Goal: Check status: Check status

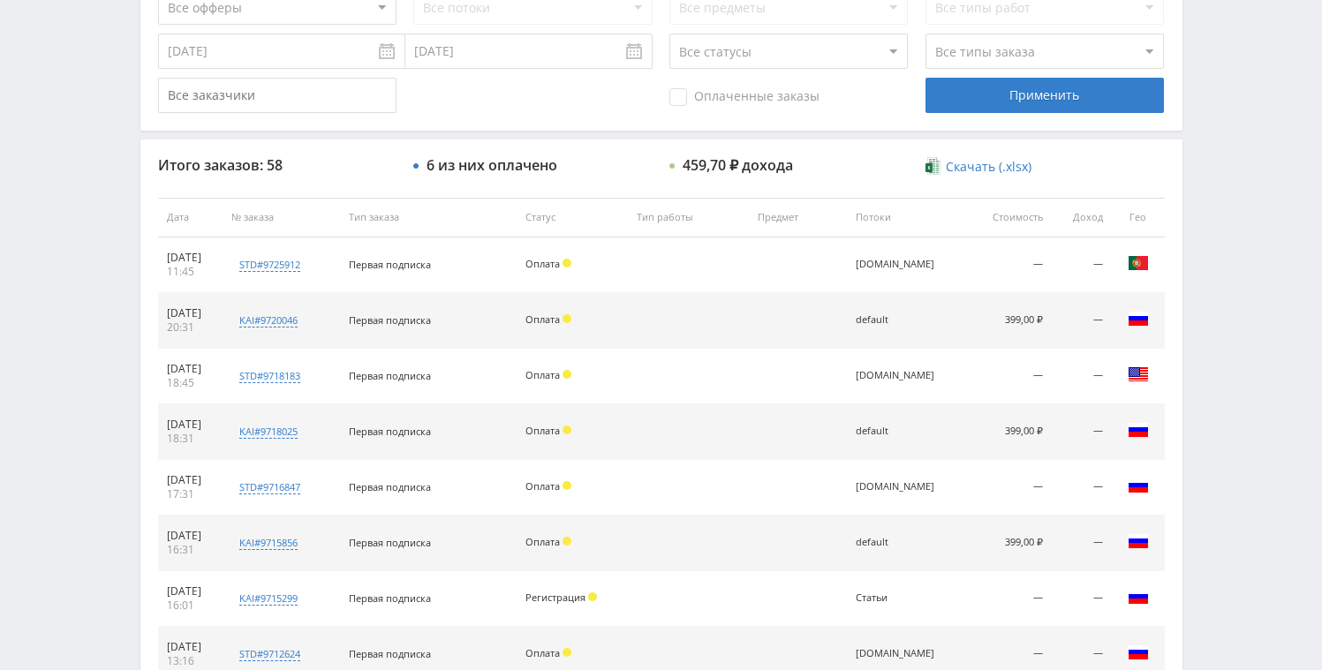
scroll to position [528, 0]
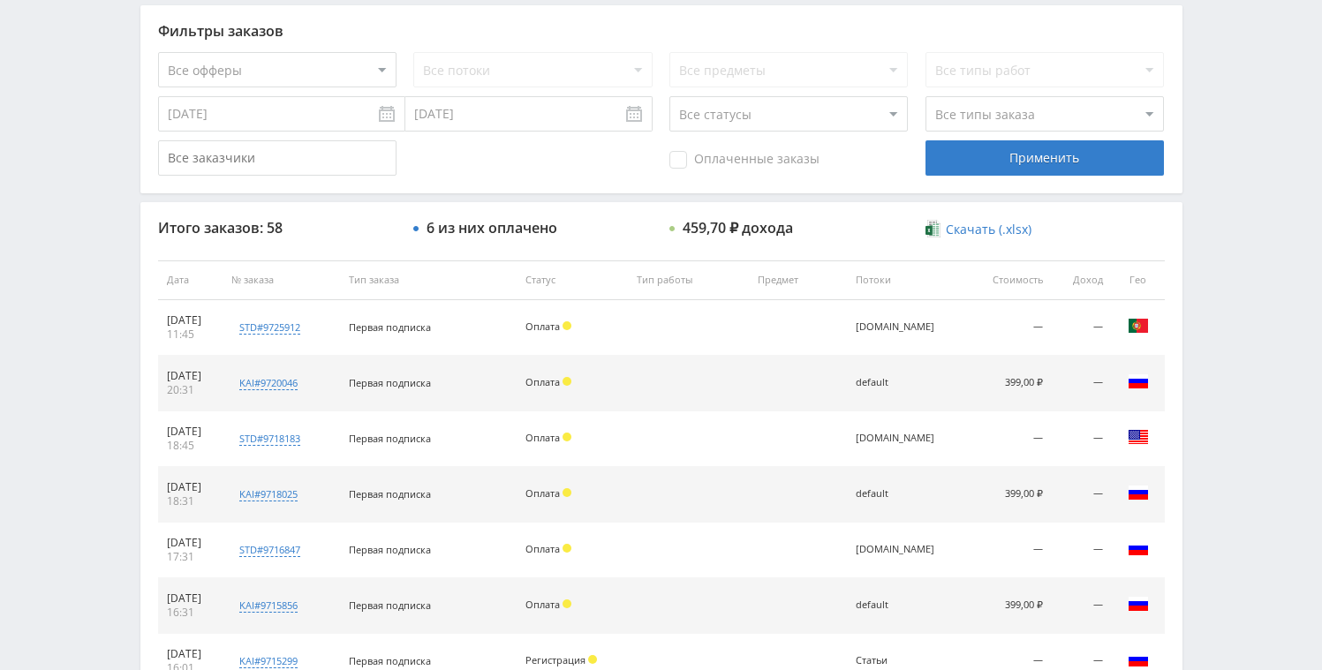
scroll to position [366, 0]
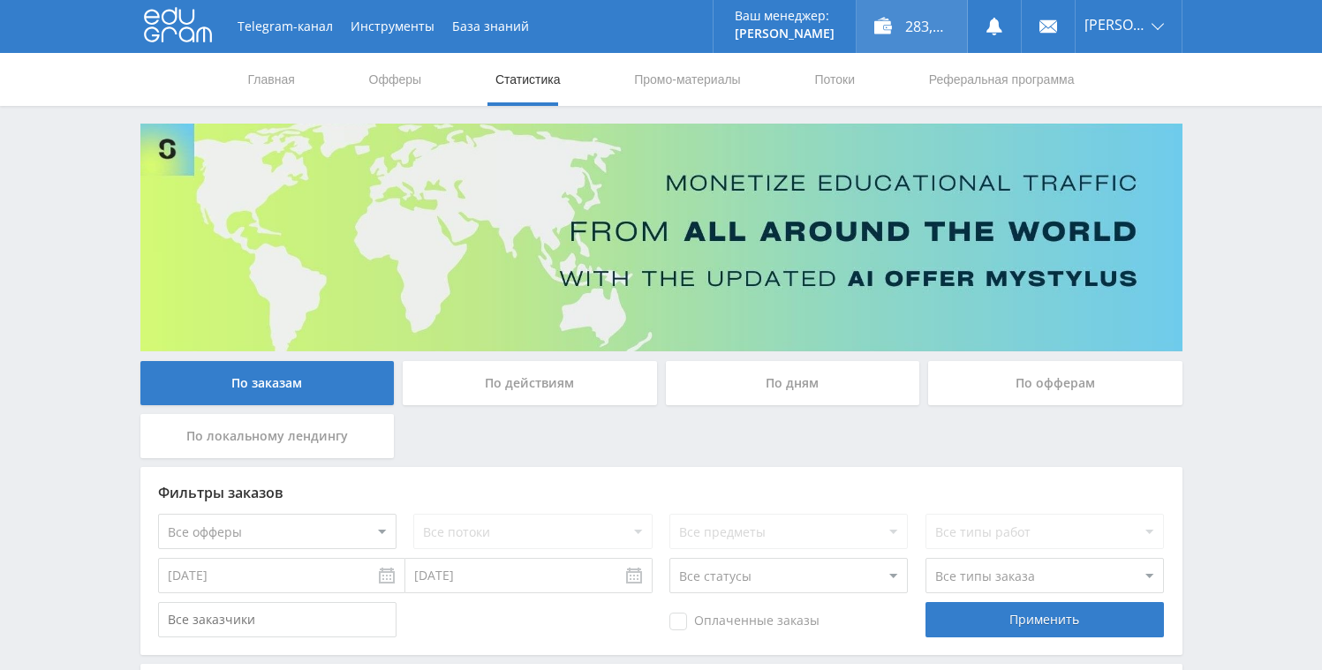
click at [908, 3] on div "283,05 ₽" at bounding box center [912, 26] width 110 height 53
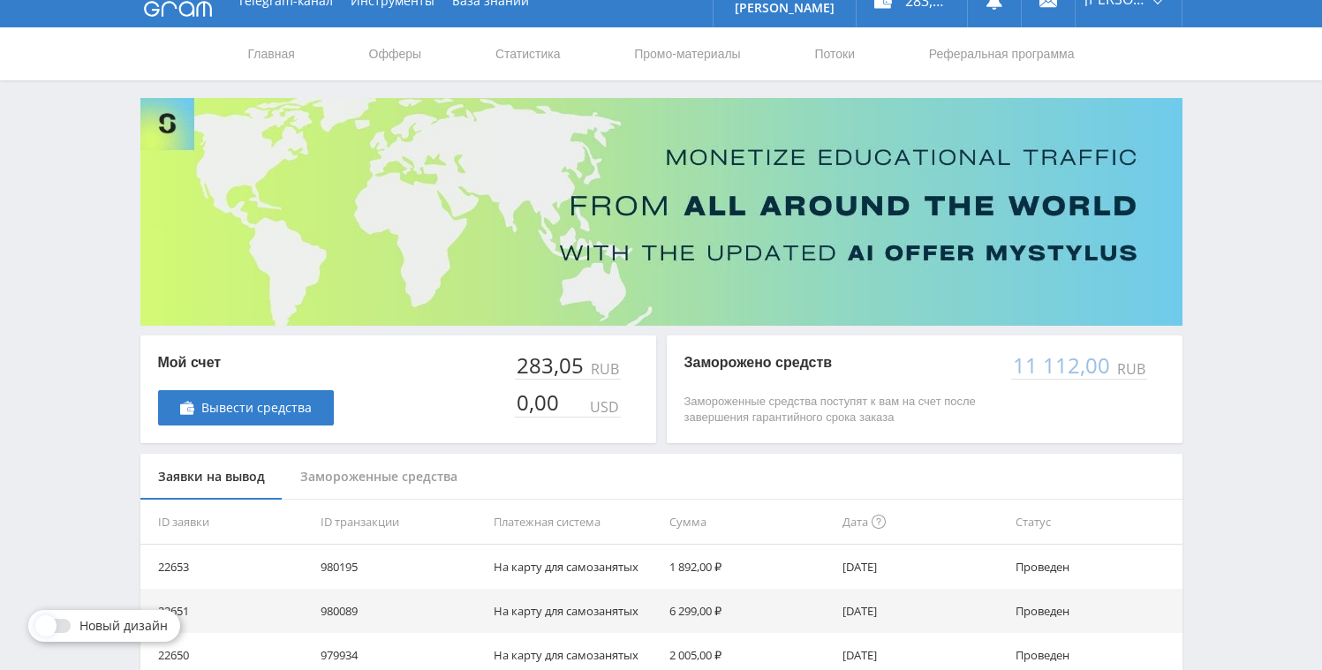
scroll to position [474, 0]
